Goal: Task Accomplishment & Management: Manage account settings

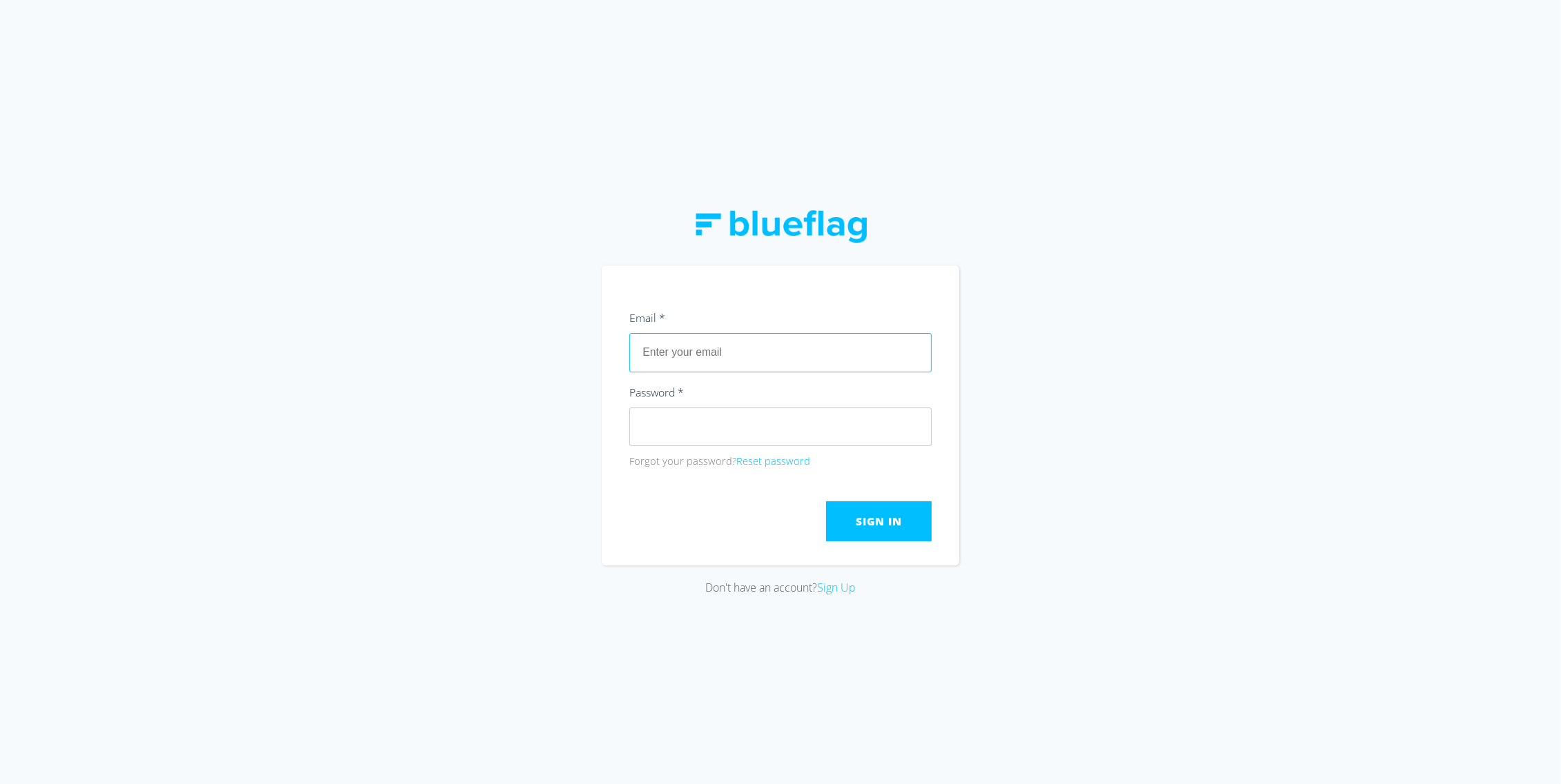
type input "[EMAIL_ADDRESS][DOMAIN_NAME]"
click at [631, 306] on section "Email * [EMAIL_ADDRESS][DOMAIN_NAME] Password * Forgot your password? Reset pas…" at bounding box center [781, 415] width 358 height 300
click at [887, 528] on span "Sign In" at bounding box center [878, 521] width 46 height 15
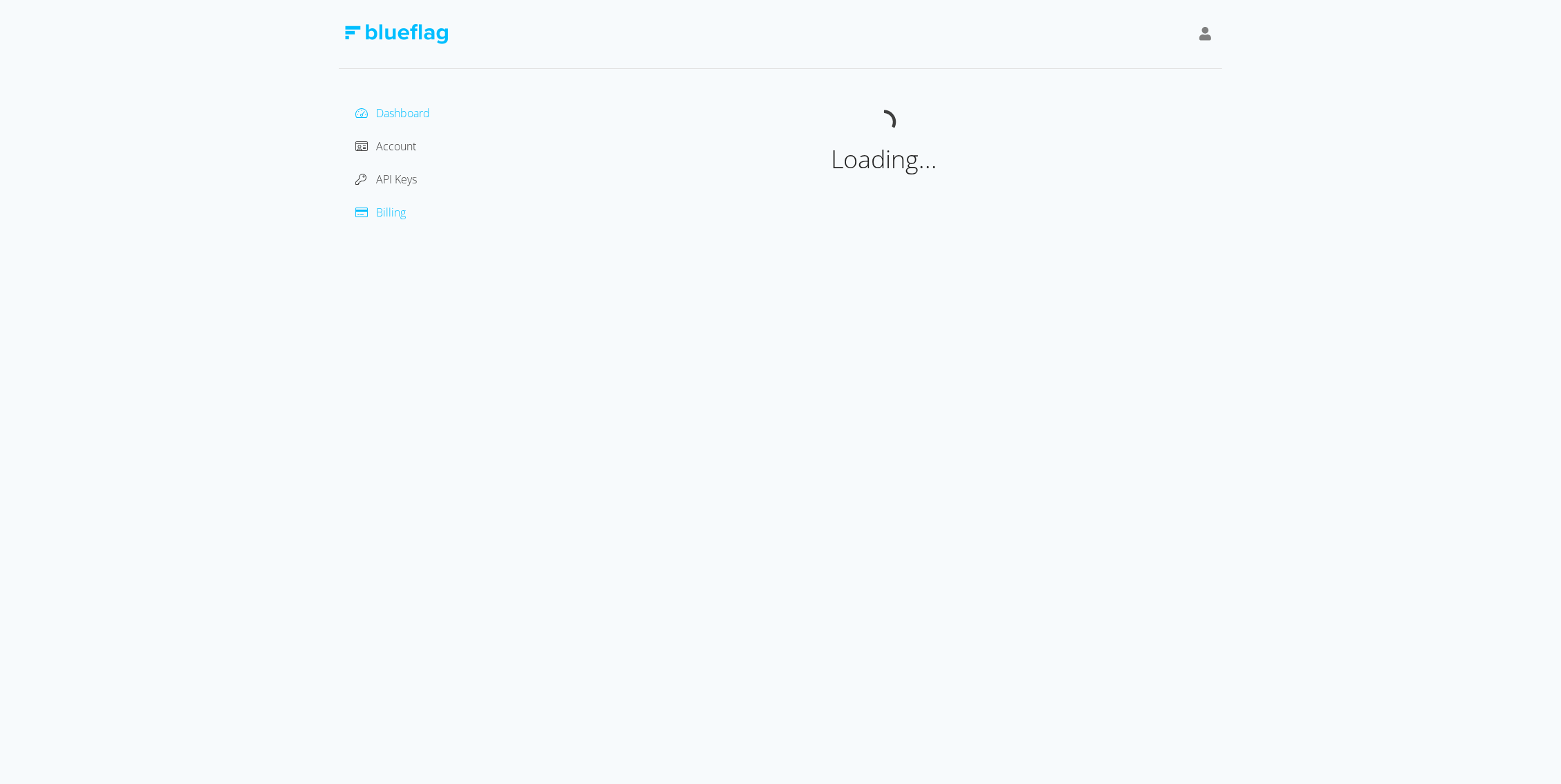
click at [396, 217] on span "Billing" at bounding box center [391, 212] width 30 height 15
